Goal: Information Seeking & Learning: Learn about a topic

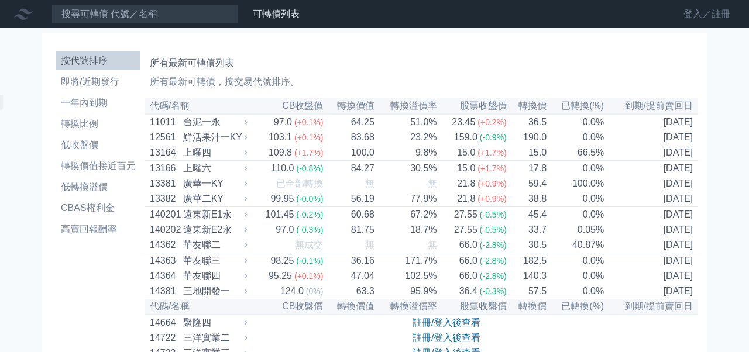
click at [696, 18] on link "登入／註冊" at bounding box center [707, 14] width 66 height 19
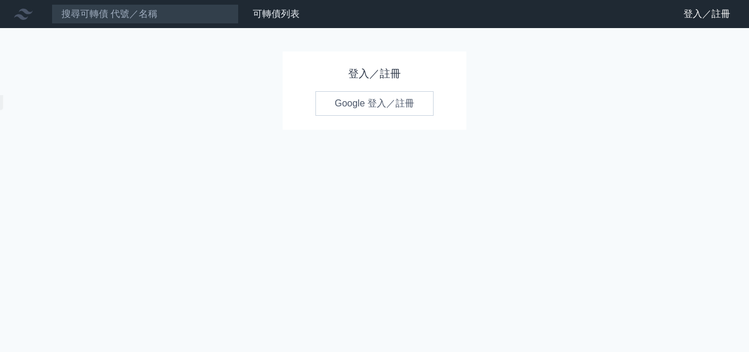
click at [361, 102] on link "Google 登入／註冊" at bounding box center [374, 103] width 118 height 25
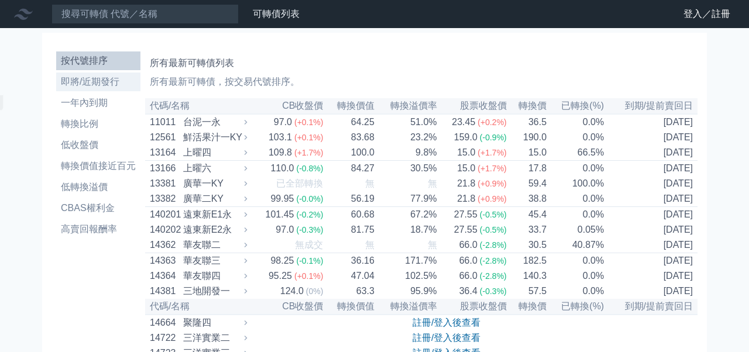
click at [90, 75] on li "即將/近期發行" at bounding box center [98, 82] width 84 height 14
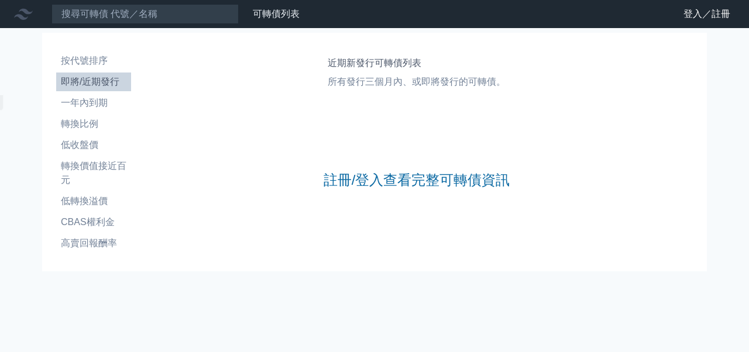
click at [732, 96] on div "可轉債列表 財務數據 可轉債列表 財務數據 登入／註冊 登入／註冊 按代號排序 即將/近期發行 一年內到期 轉換比例 低收盤價 轉換價值接近百元" at bounding box center [374, 176] width 749 height 352
click at [692, 15] on link "登入／註冊" at bounding box center [707, 14] width 66 height 19
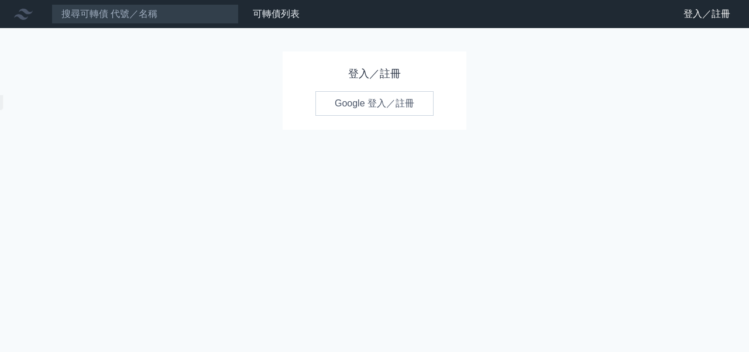
click at [388, 104] on link "Google 登入／註冊" at bounding box center [374, 103] width 118 height 25
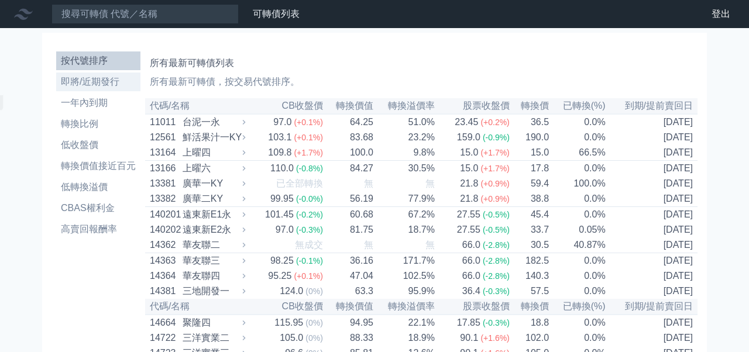
click at [94, 80] on li "即將/近期發行" at bounding box center [98, 82] width 84 height 14
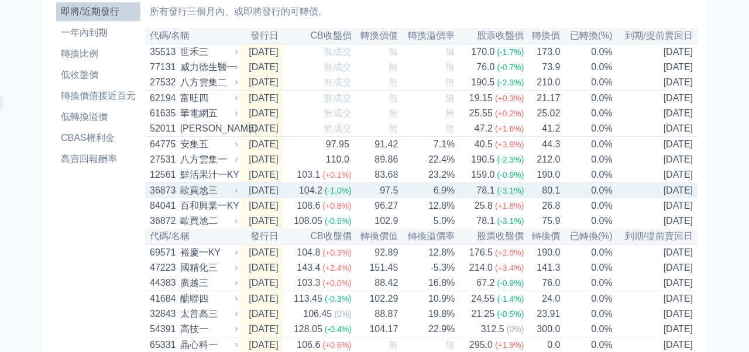
scroll to position [8, 0]
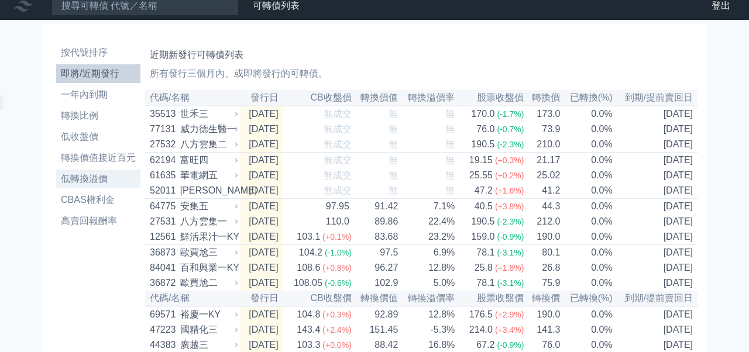
click at [98, 181] on li "低轉換溢價" at bounding box center [98, 179] width 84 height 14
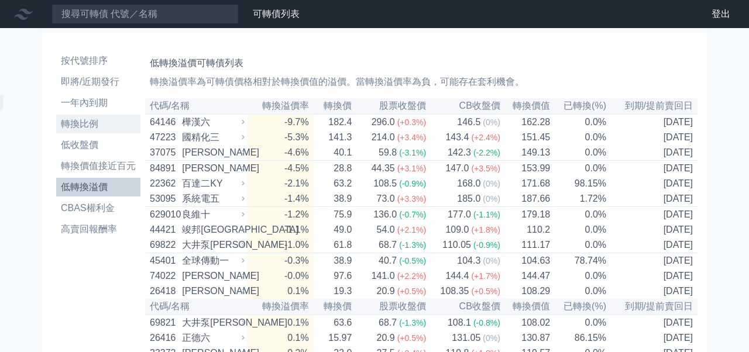
click at [84, 118] on li "轉換比例" at bounding box center [98, 124] width 84 height 14
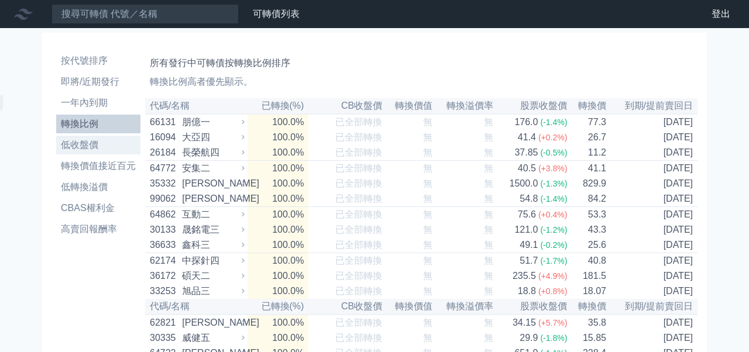
click at [85, 147] on li "低收盤價" at bounding box center [98, 145] width 84 height 14
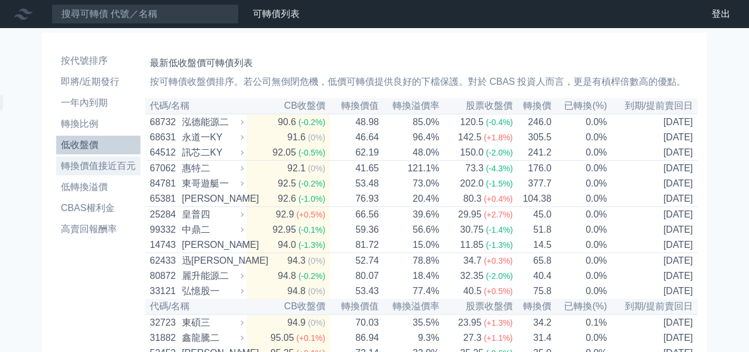
click at [78, 169] on li "轉換價值接近百元" at bounding box center [98, 166] width 84 height 14
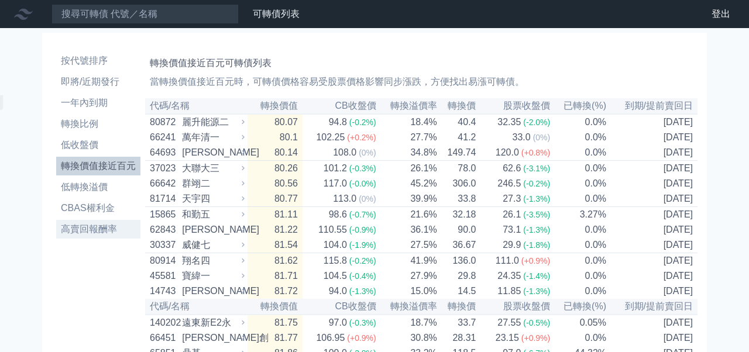
click at [88, 231] on li "高賣回報酬率" at bounding box center [98, 229] width 84 height 14
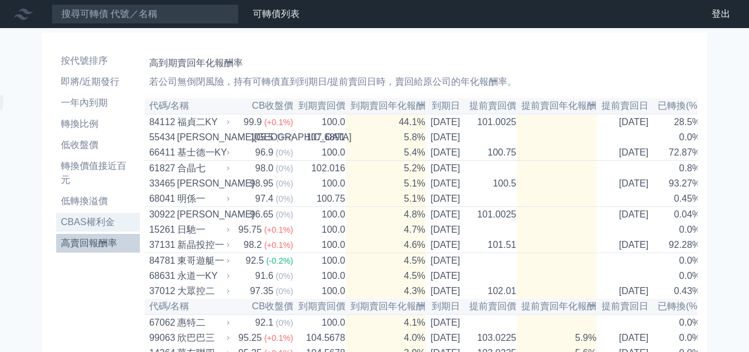
click at [91, 216] on li "CBAS權利金" at bounding box center [98, 222] width 84 height 14
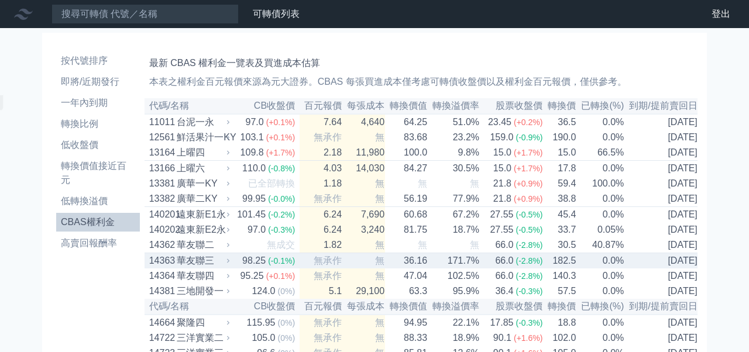
scroll to position [3, 0]
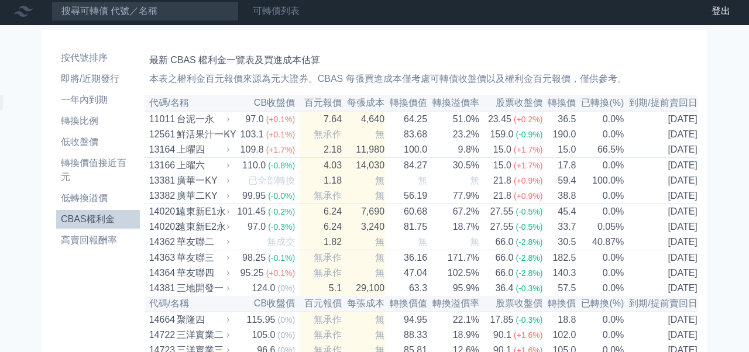
click at [286, 15] on link "可轉債列表" at bounding box center [276, 11] width 47 height 10
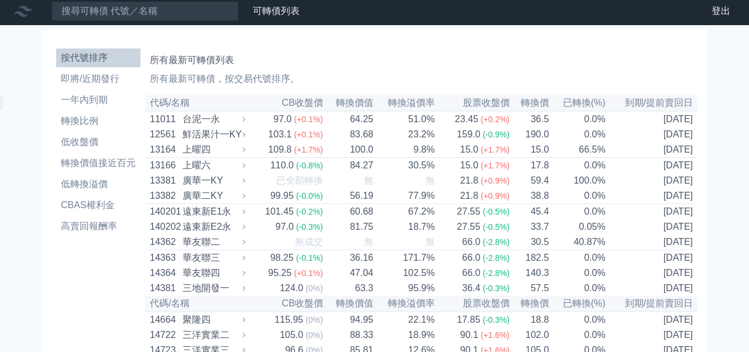
click at [304, 21] on div "可轉債列表 財務數據" at bounding box center [152, 11] width 304 height 20
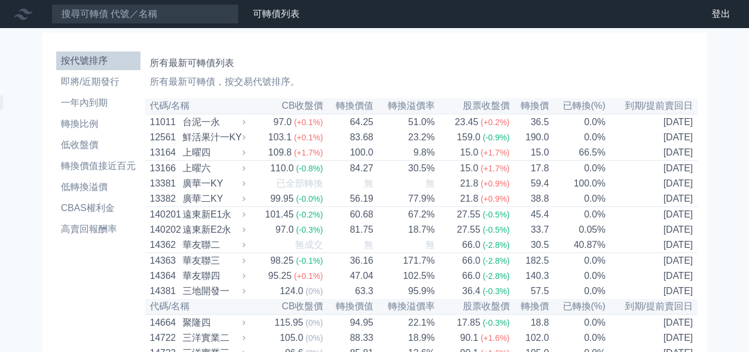
click at [0, 0] on link "財務數據" at bounding box center [0, 0] width 0 height 0
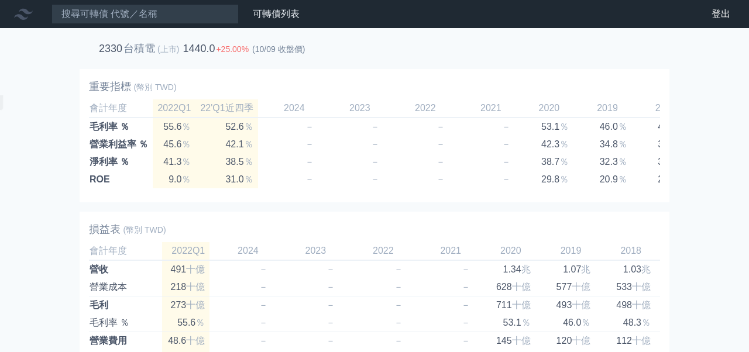
click at [148, 48] on h2 "台積電" at bounding box center [139, 49] width 32 height 12
click at [276, 9] on link "可轉債列表" at bounding box center [276, 14] width 47 height 10
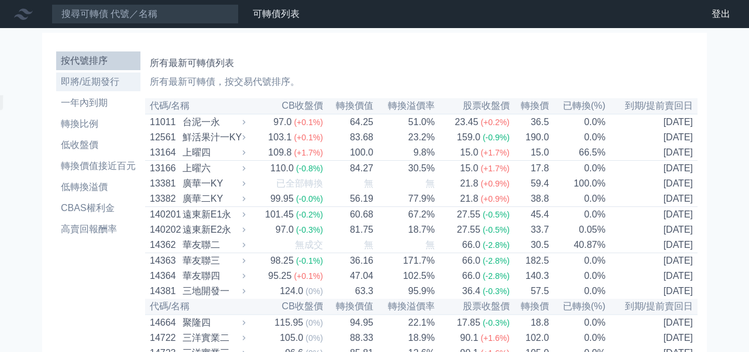
click at [90, 87] on li "即將/近期發行" at bounding box center [98, 82] width 84 height 14
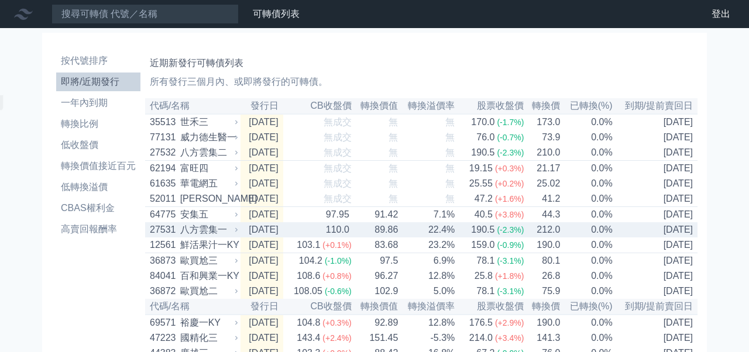
click at [202, 237] on div "八方雲集一" at bounding box center [207, 230] width 55 height 14
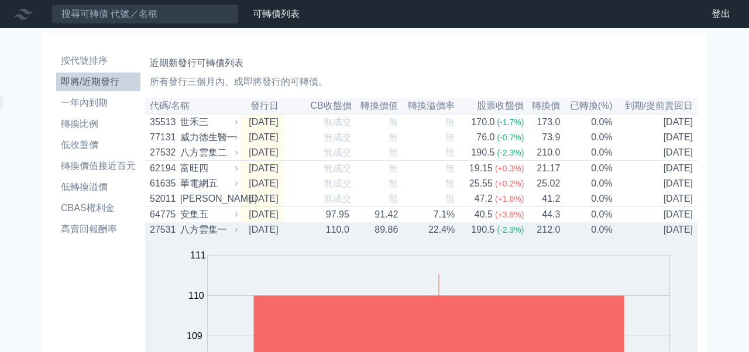
click at [202, 237] on div "八方雲集一" at bounding box center [207, 230] width 55 height 14
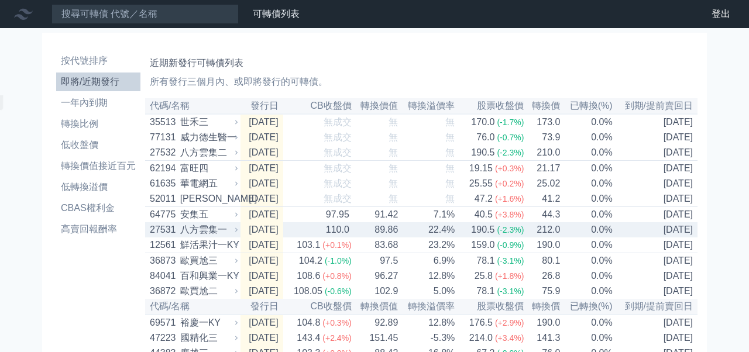
click at [202, 237] on div "八方雲集一" at bounding box center [207, 230] width 55 height 14
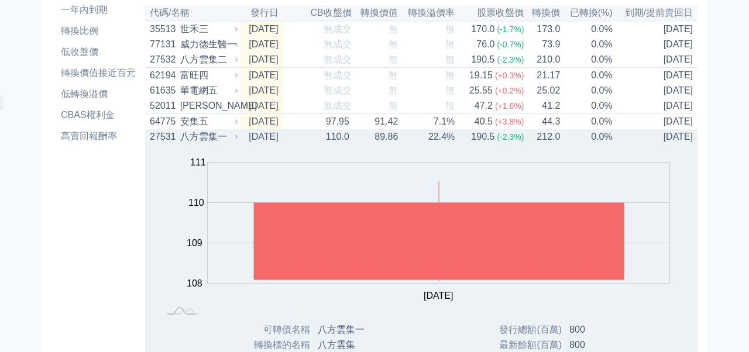
scroll to position [92, 0]
click at [182, 145] on div "八方雲集一" at bounding box center [207, 137] width 55 height 14
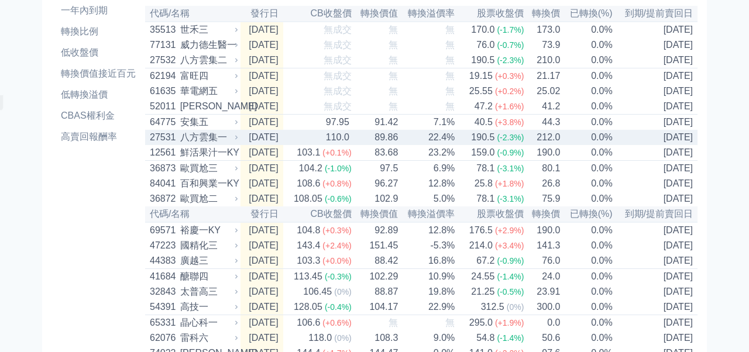
click at [513, 142] on span "(-2.3%)" at bounding box center [510, 137] width 27 height 9
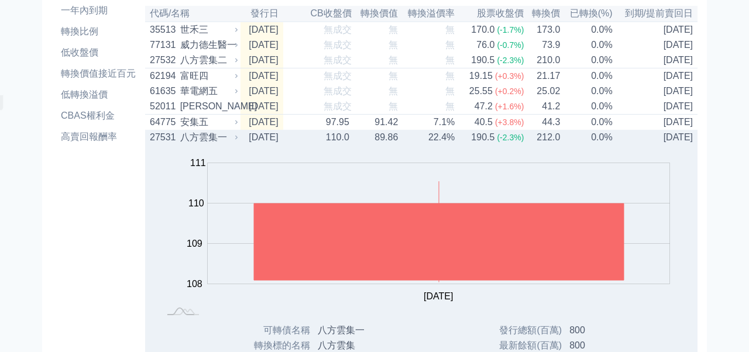
click at [513, 142] on span "(-2.3%)" at bounding box center [510, 137] width 27 height 9
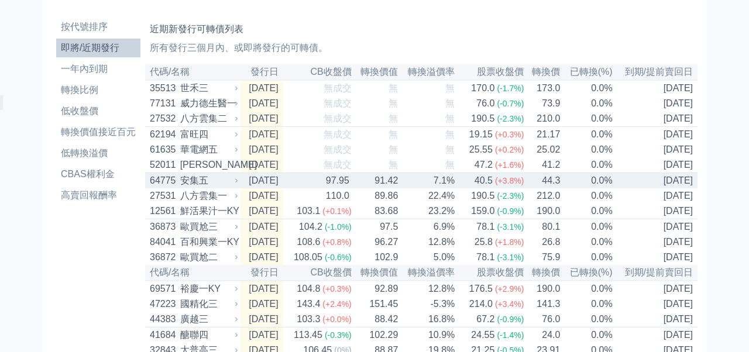
scroll to position [35, 0]
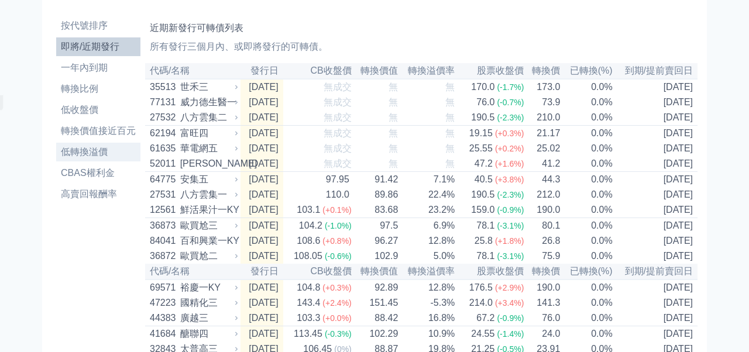
click at [94, 154] on li "低轉換溢價" at bounding box center [98, 152] width 84 height 14
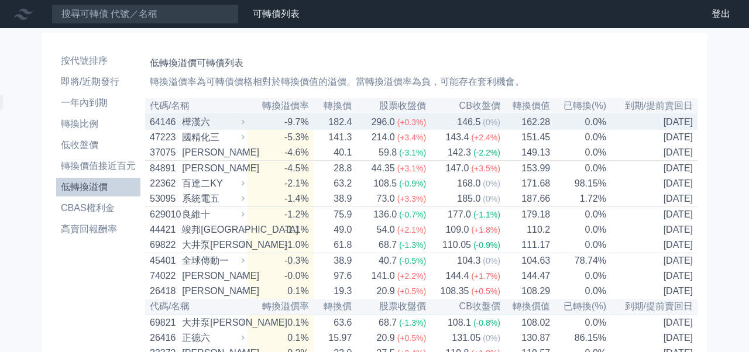
click at [217, 128] on div "樺漢六" at bounding box center [212, 122] width 60 height 14
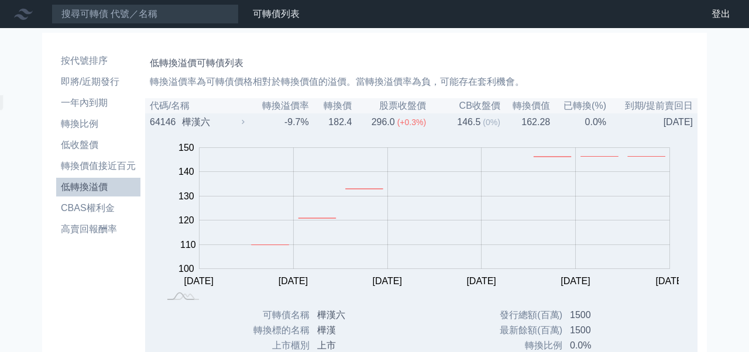
click at [217, 128] on div "樺漢六" at bounding box center [212, 122] width 60 height 14
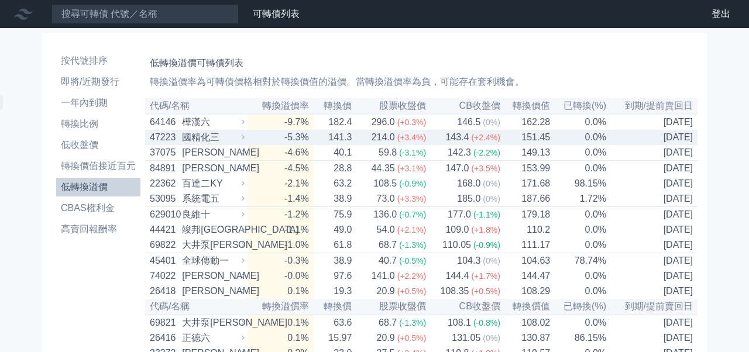
click at [218, 141] on div "國精化三" at bounding box center [212, 137] width 60 height 14
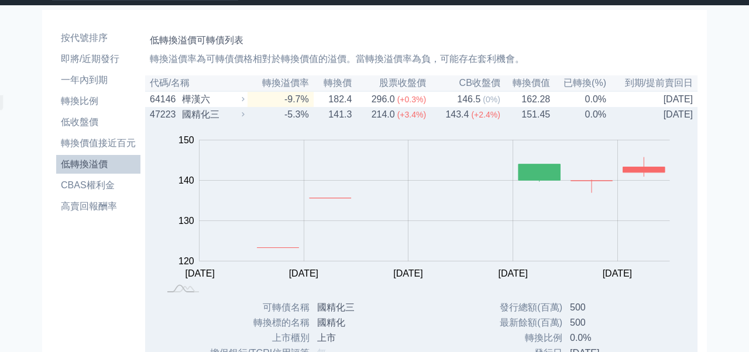
scroll to position [27, 0]
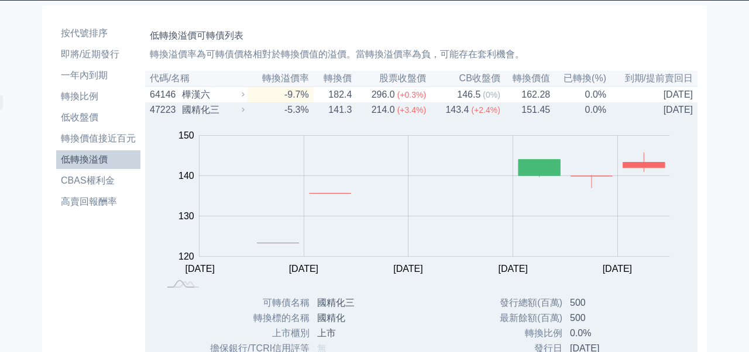
click at [209, 112] on div "國精化三" at bounding box center [212, 110] width 60 height 14
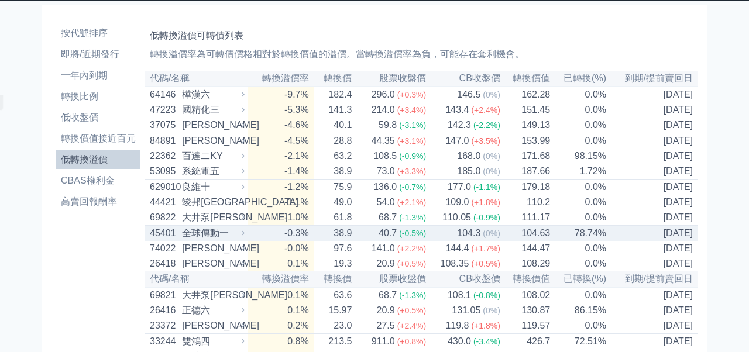
click at [221, 240] on div "全球傳動一" at bounding box center [212, 233] width 60 height 14
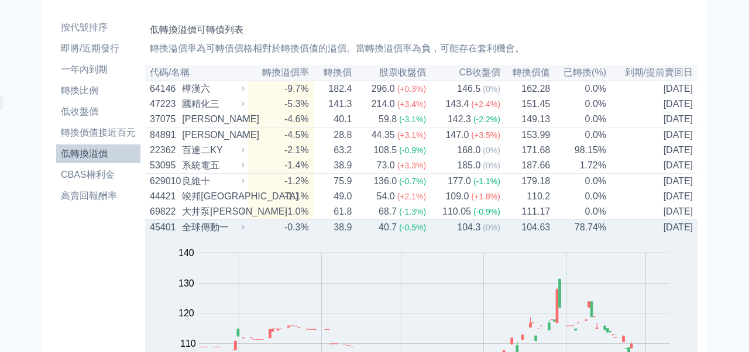
scroll to position [21, 0]
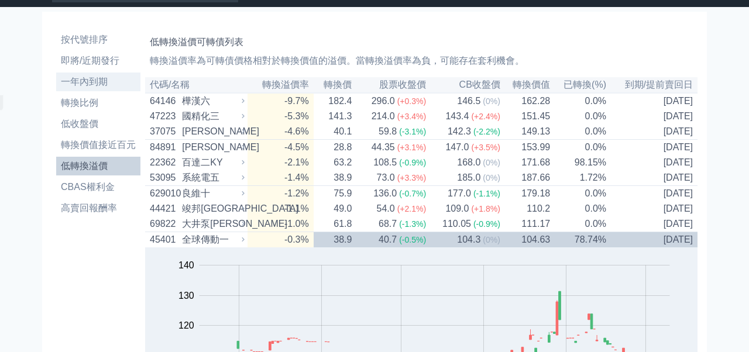
click at [101, 78] on li "一年內到期" at bounding box center [98, 82] width 84 height 14
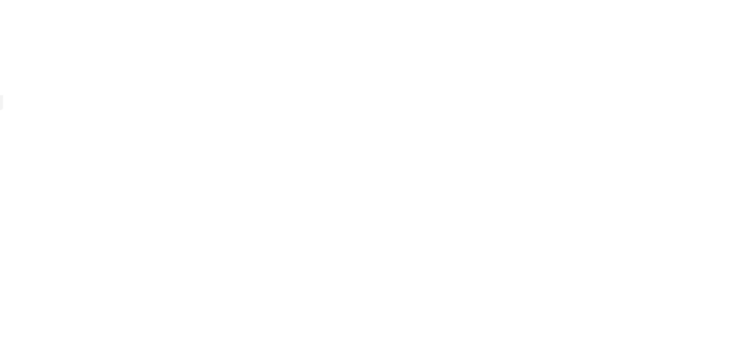
click li "高賣回報酬率"
